Goal: Communication & Community: Answer question/provide support

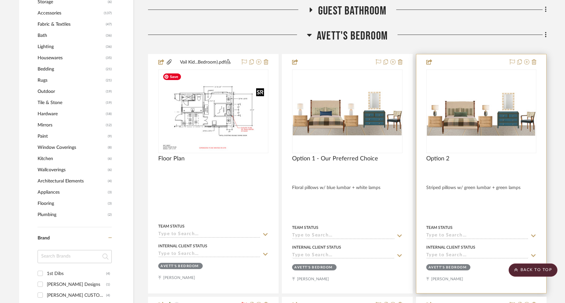
scroll to position [577, 0]
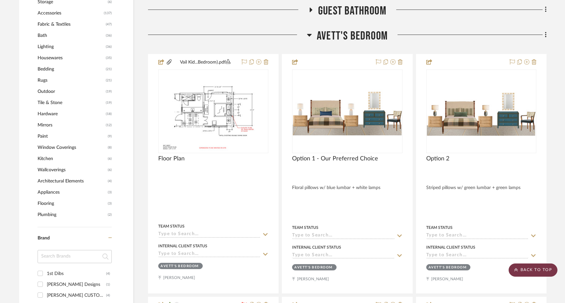
click at [522, 266] on scroll-to-top-button "BACK TO TOP" at bounding box center [532, 270] width 49 height 13
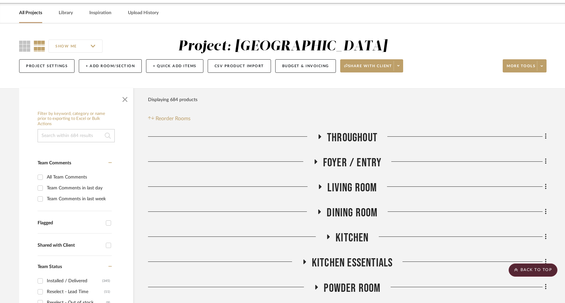
scroll to position [0, 0]
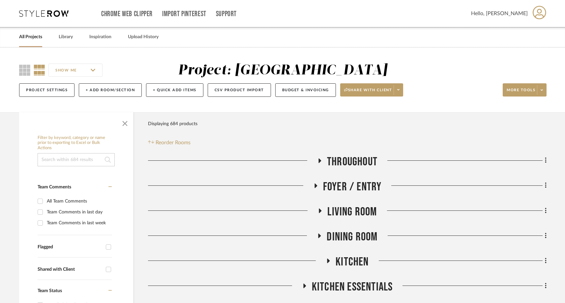
click at [34, 38] on link "All Projects" at bounding box center [30, 37] width 23 height 9
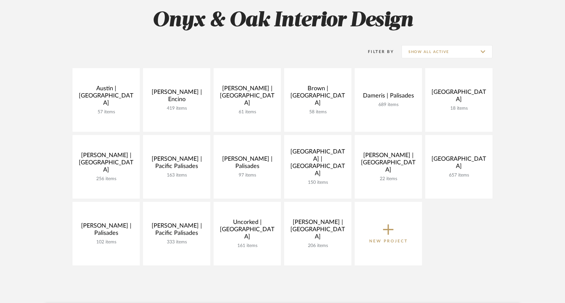
scroll to position [134, 0]
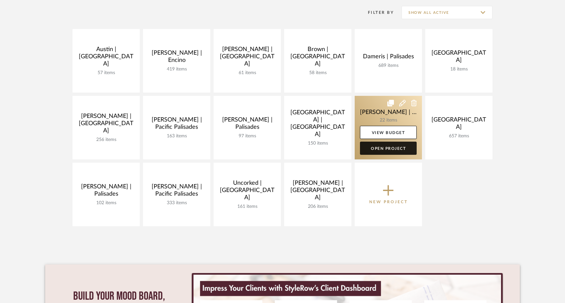
click at [390, 148] on link "Open Project" at bounding box center [388, 148] width 57 height 13
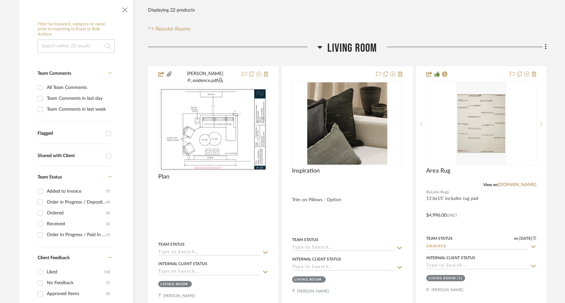
scroll to position [144, 0]
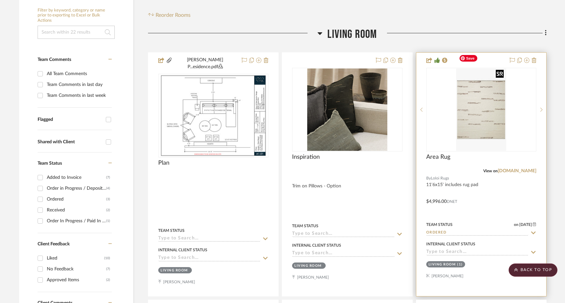
click at [474, 103] on img "0" at bounding box center [481, 110] width 50 height 82
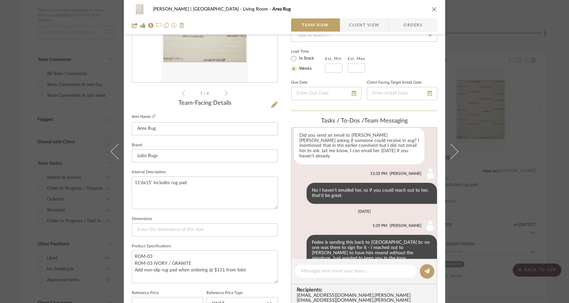
scroll to position [115, 0]
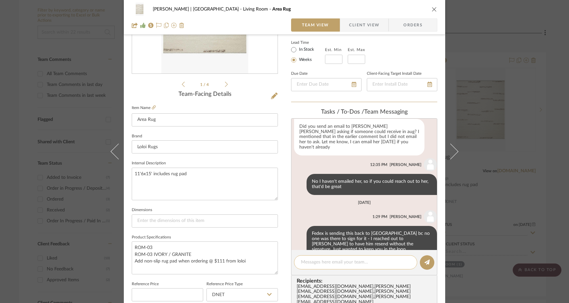
click at [312, 264] on textarea at bounding box center [355, 262] width 109 height 7
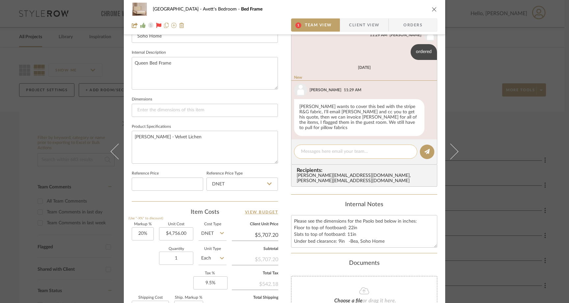
scroll to position [238, 0]
type textarea "Got it"
click at [425, 151] on icon at bounding box center [427, 151] width 5 height 5
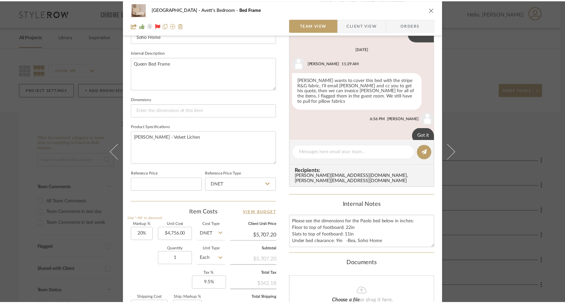
scroll to position [272, 0]
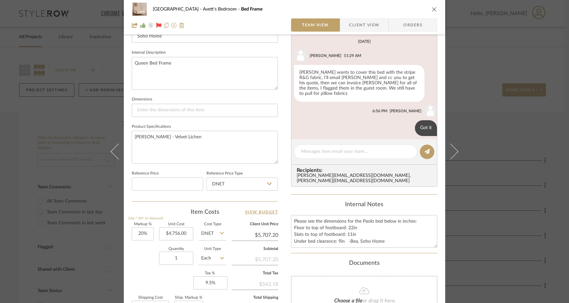
click at [433, 9] on icon "close" at bounding box center [434, 9] width 5 height 5
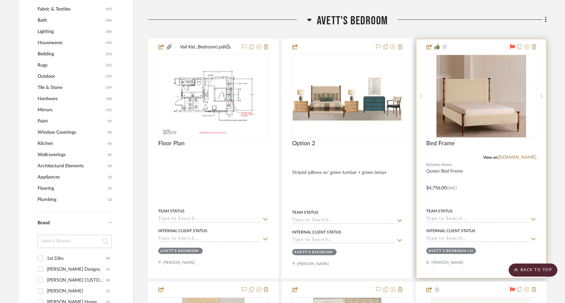
scroll to position [593, 0]
click at [521, 156] on link "sohohome.com" at bounding box center [516, 157] width 39 height 5
click at [510, 156] on link "sohohome.com" at bounding box center [516, 157] width 39 height 5
click at [468, 102] on img "0" at bounding box center [481, 96] width 90 height 82
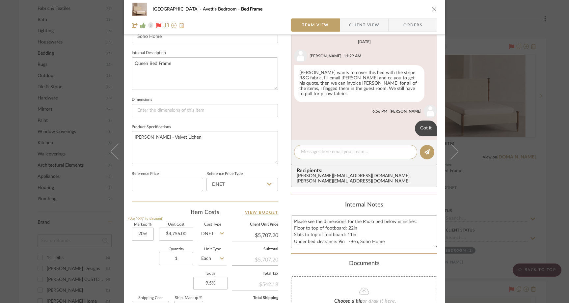
scroll to position [225, 0]
click at [364, 153] on textarea at bounding box center [355, 151] width 109 height 7
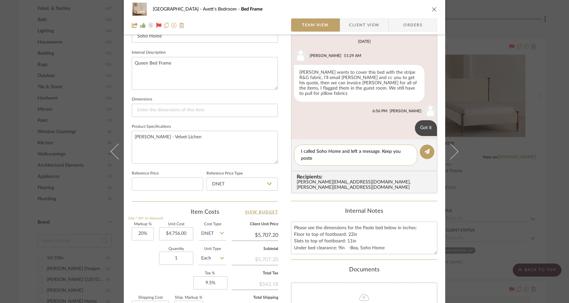
scroll to position [0, 0]
click at [376, 153] on textarea "I called Soho Home and left a message. Keep you posted" at bounding box center [355, 155] width 109 height 14
type textarea "I called Soho Home and left a message about the upholstery question. Keep you p…"
click at [425, 149] on fa-icon at bounding box center [427, 151] width 5 height 5
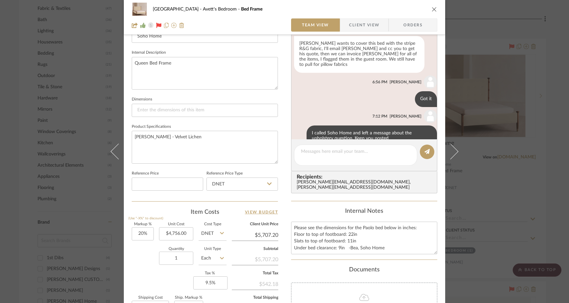
scroll to position [312, 0]
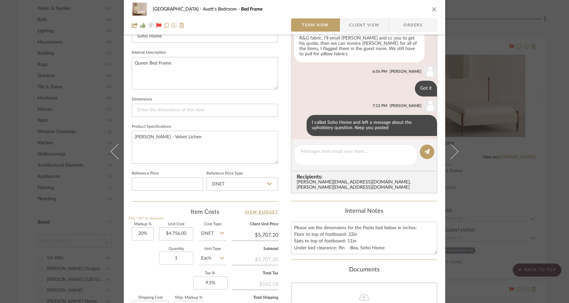
click at [432, 8] on icon "close" at bounding box center [434, 9] width 5 height 5
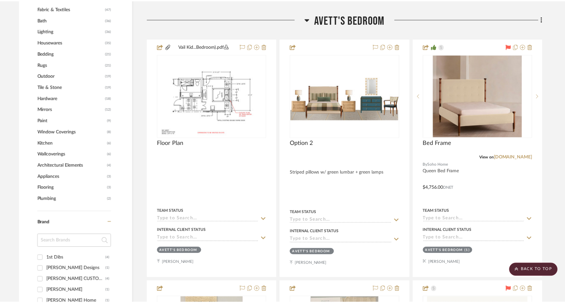
scroll to position [593, 0]
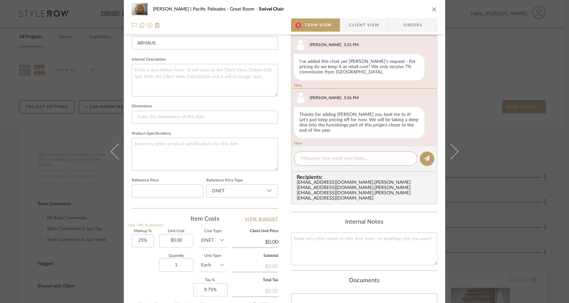
scroll to position [225, 0]
